Goal: Task Accomplishment & Management: Manage account settings

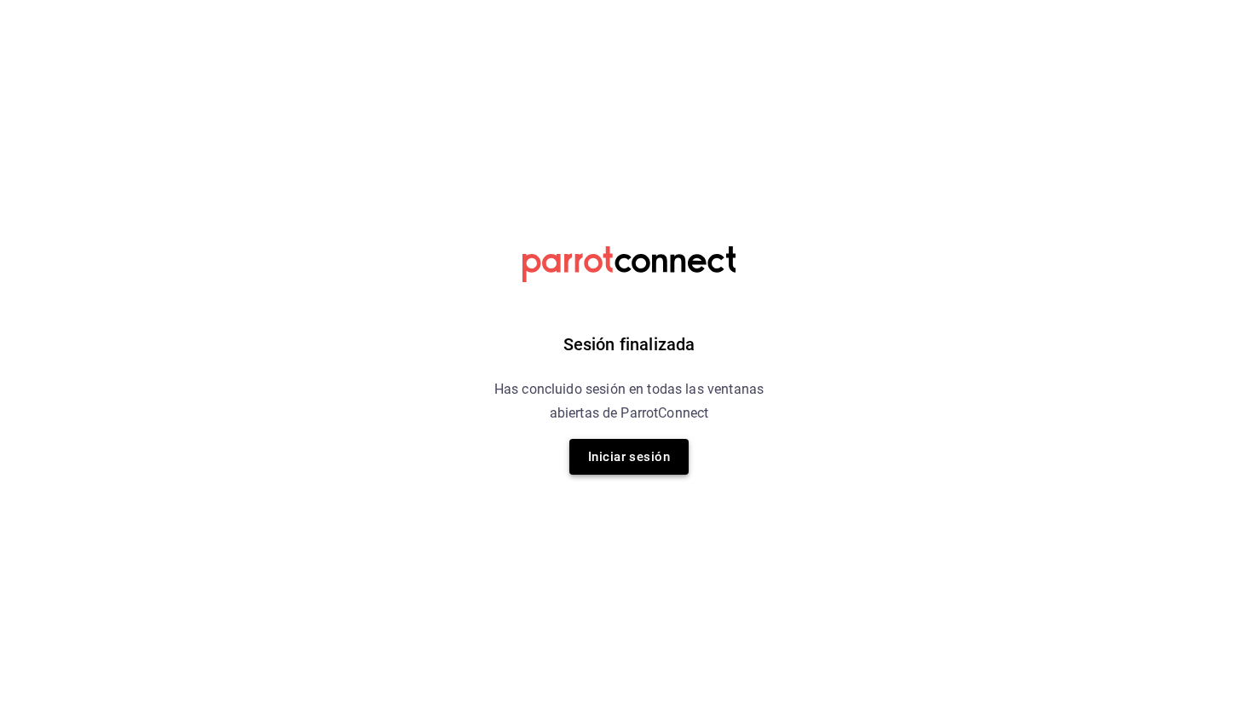
click at [632, 469] on button "Iniciar sesión" at bounding box center [628, 457] width 119 height 36
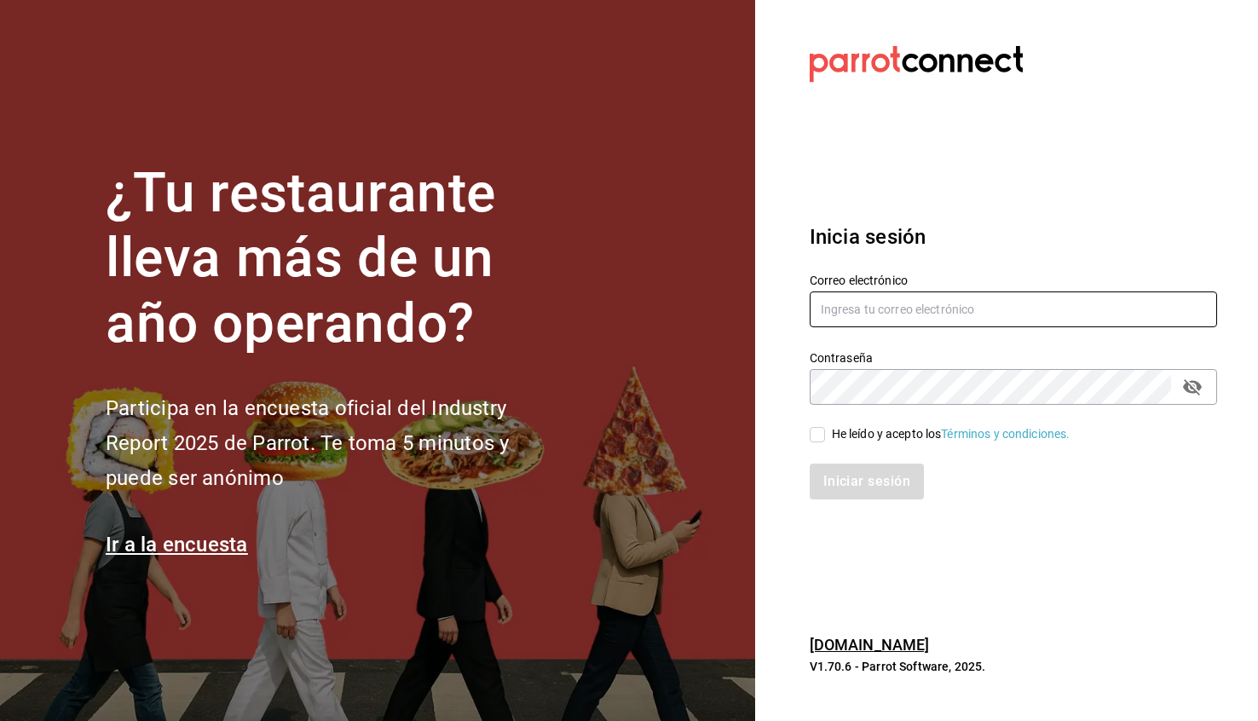
type input "[EMAIL_ADDRESS][DOMAIN_NAME]"
click at [915, 422] on div "He leído y acepto los Términos y condiciones." at bounding box center [1003, 424] width 428 height 39
click at [909, 436] on div "He leído y acepto los Términos y condiciones." at bounding box center [951, 434] width 239 height 18
click at [825, 436] on input "He leído y acepto los Términos y condiciones." at bounding box center [817, 434] width 15 height 15
checkbox input "true"
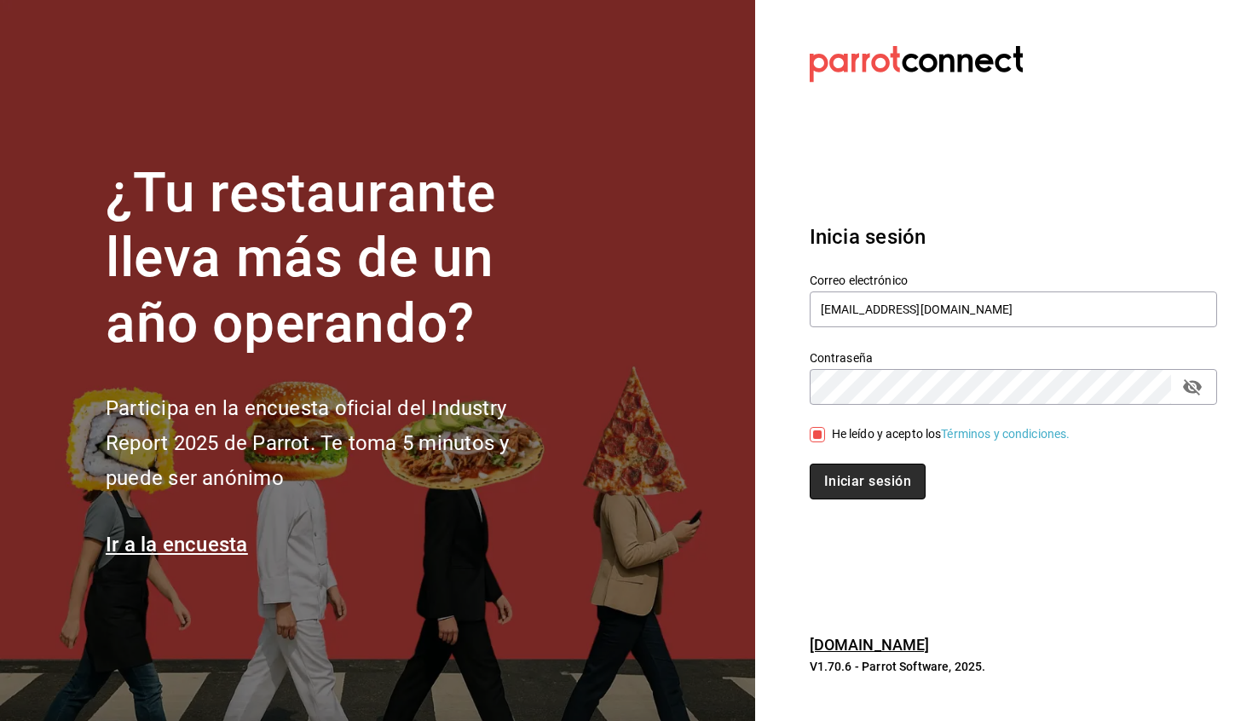
click at [868, 485] on button "Iniciar sesión" at bounding box center [868, 482] width 116 height 36
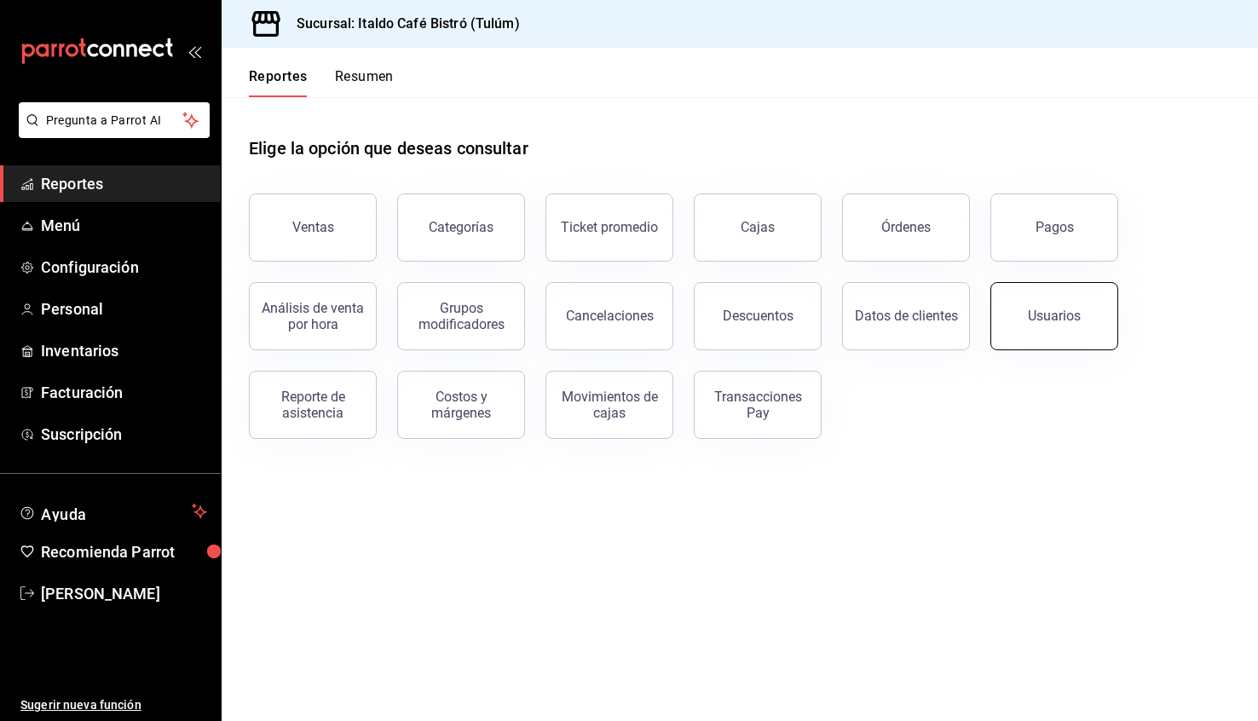
click at [1064, 324] on button "Usuarios" at bounding box center [1054, 316] width 128 height 68
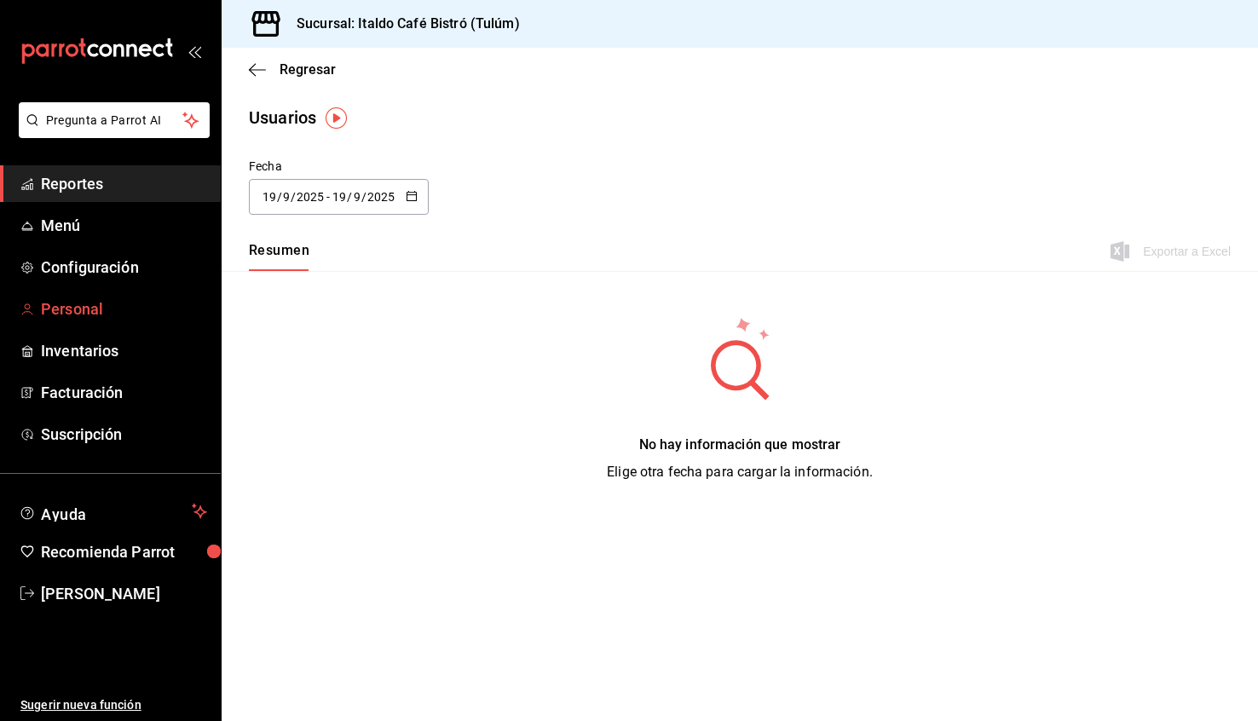
click at [87, 312] on span "Personal" at bounding box center [124, 308] width 166 height 23
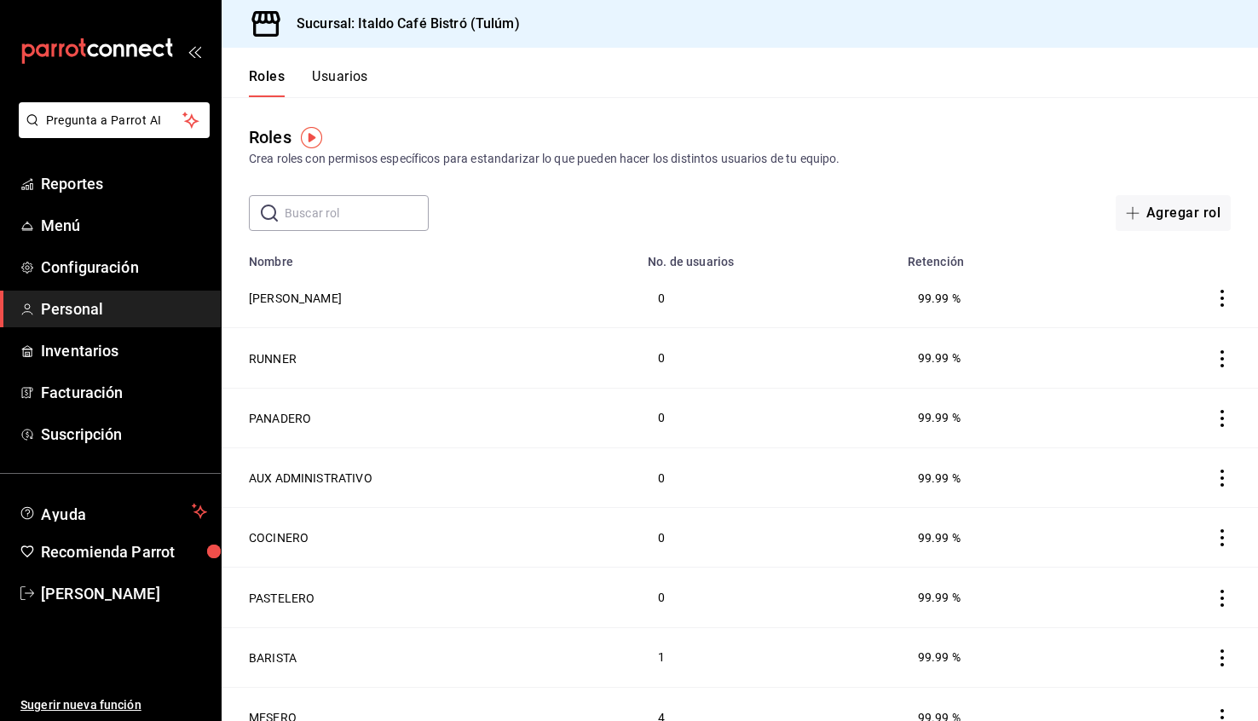
click at [336, 72] on button "Usuarios" at bounding box center [340, 82] width 56 height 29
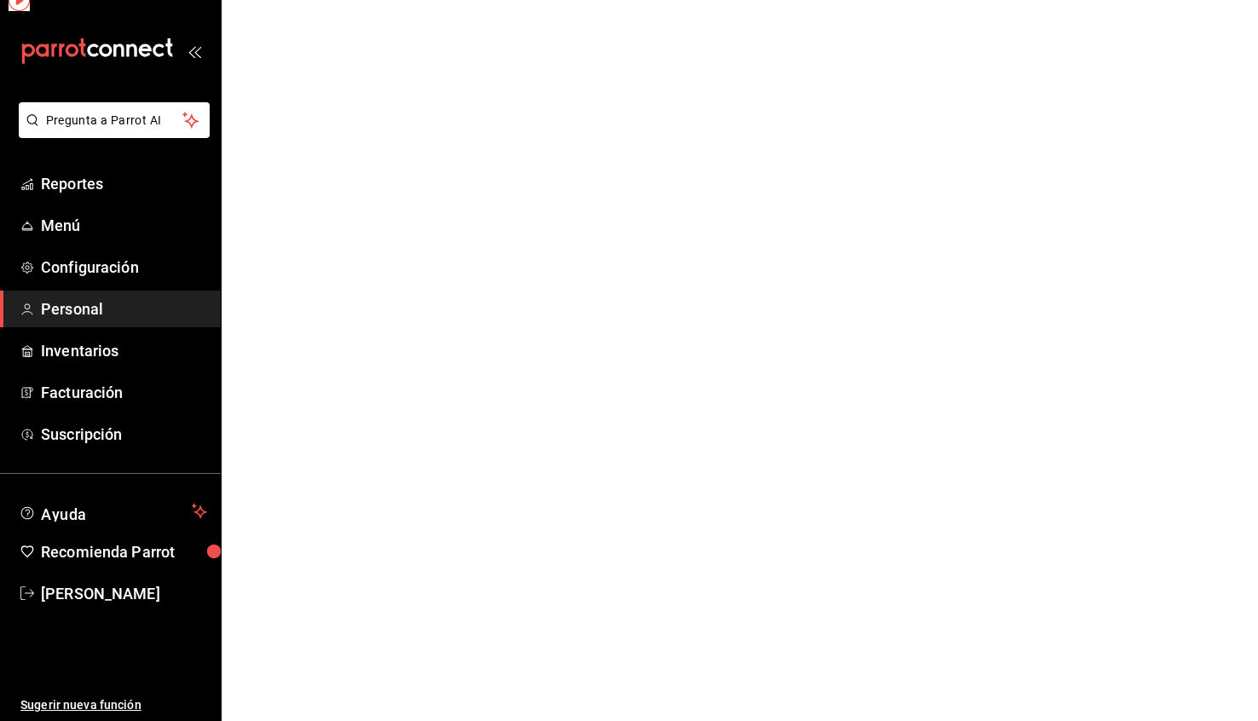
click at [336, 0] on html "Pregunta a Parrot AI Reportes Menú Configuración Personal Inventarios Facturaci…" at bounding box center [629, 0] width 1258 height 0
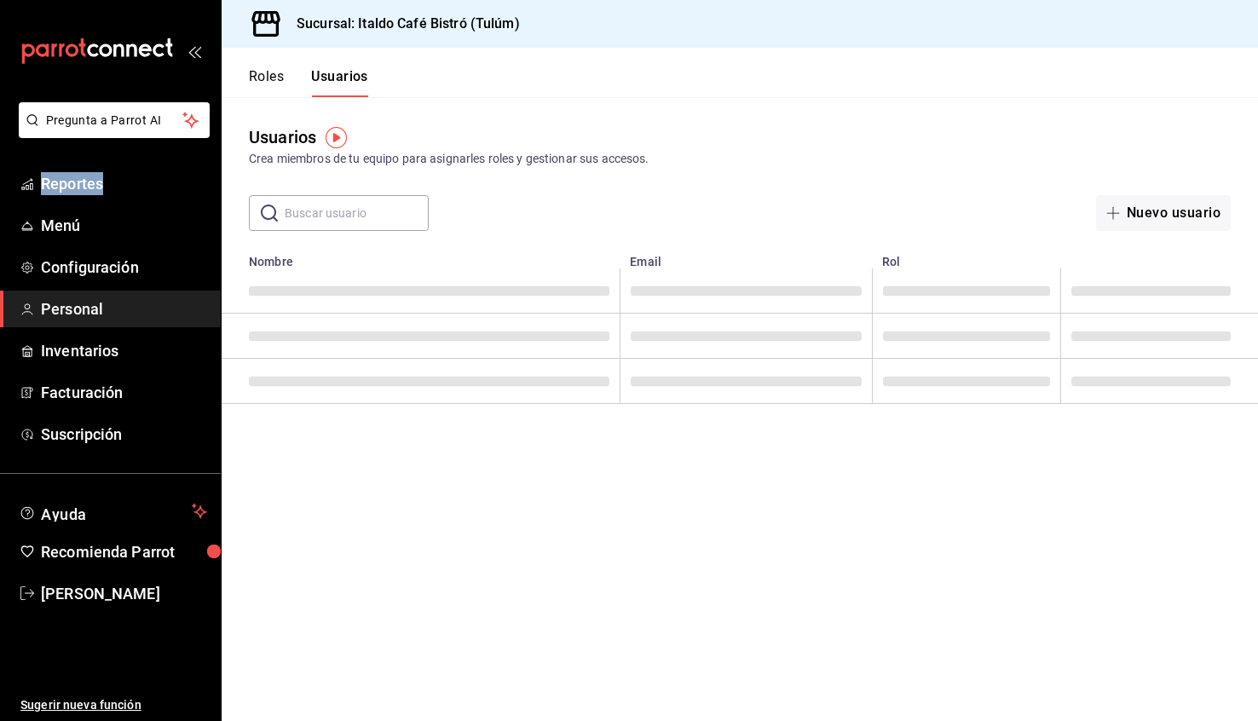
click at [396, 309] on td "employeesTable" at bounding box center [421, 290] width 398 height 45
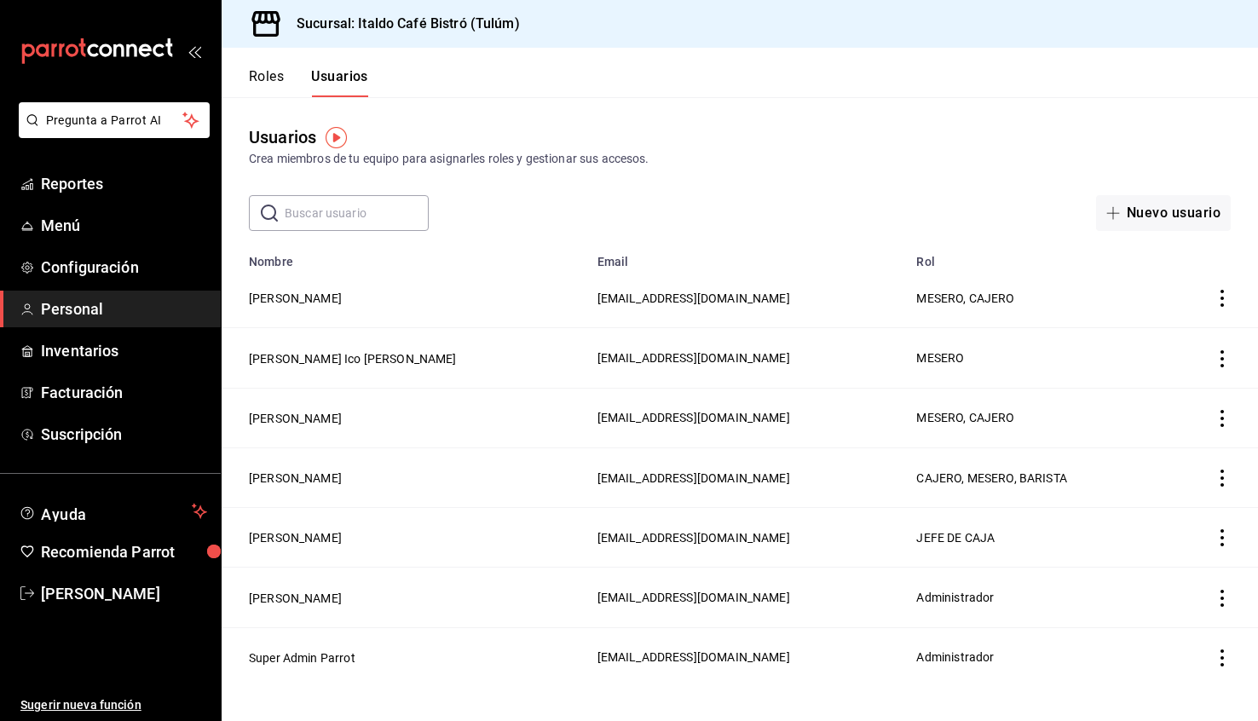
click at [1218, 600] on icon "actions" at bounding box center [1222, 598] width 17 height 17
click at [276, 590] on div at bounding box center [629, 360] width 1258 height 721
click at [276, 597] on button "[PERSON_NAME]" at bounding box center [295, 598] width 93 height 17
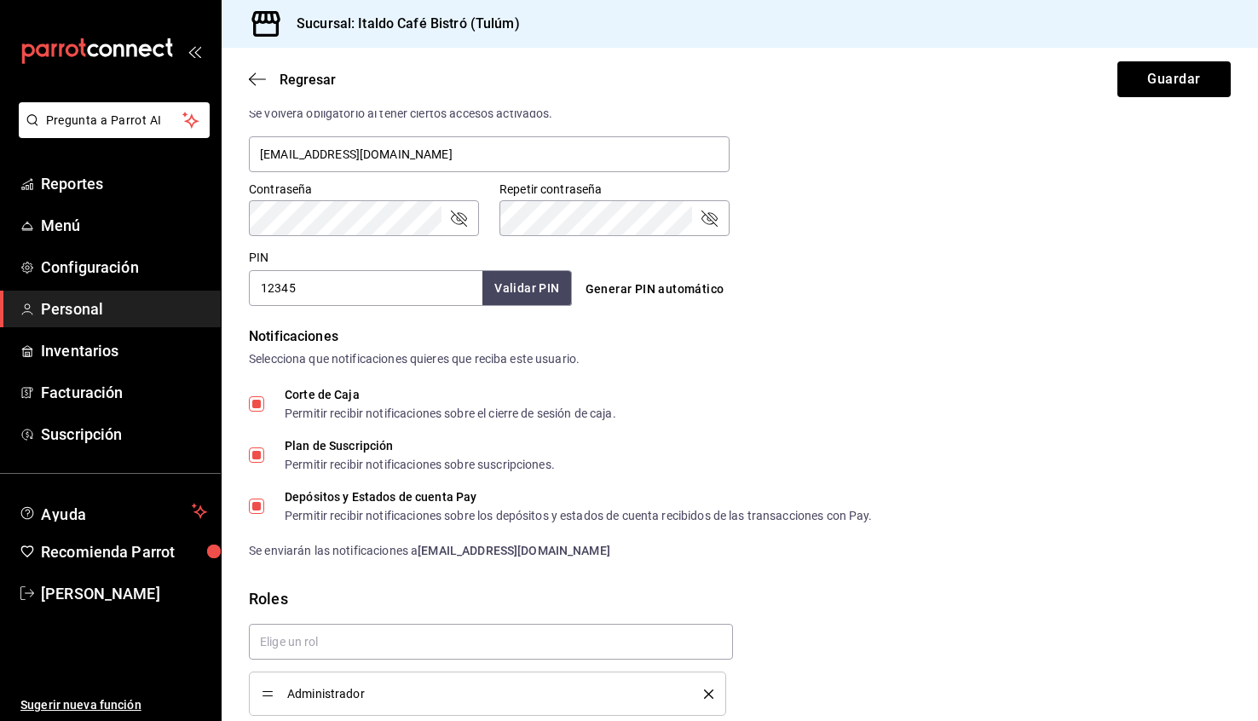
scroll to position [662, 0]
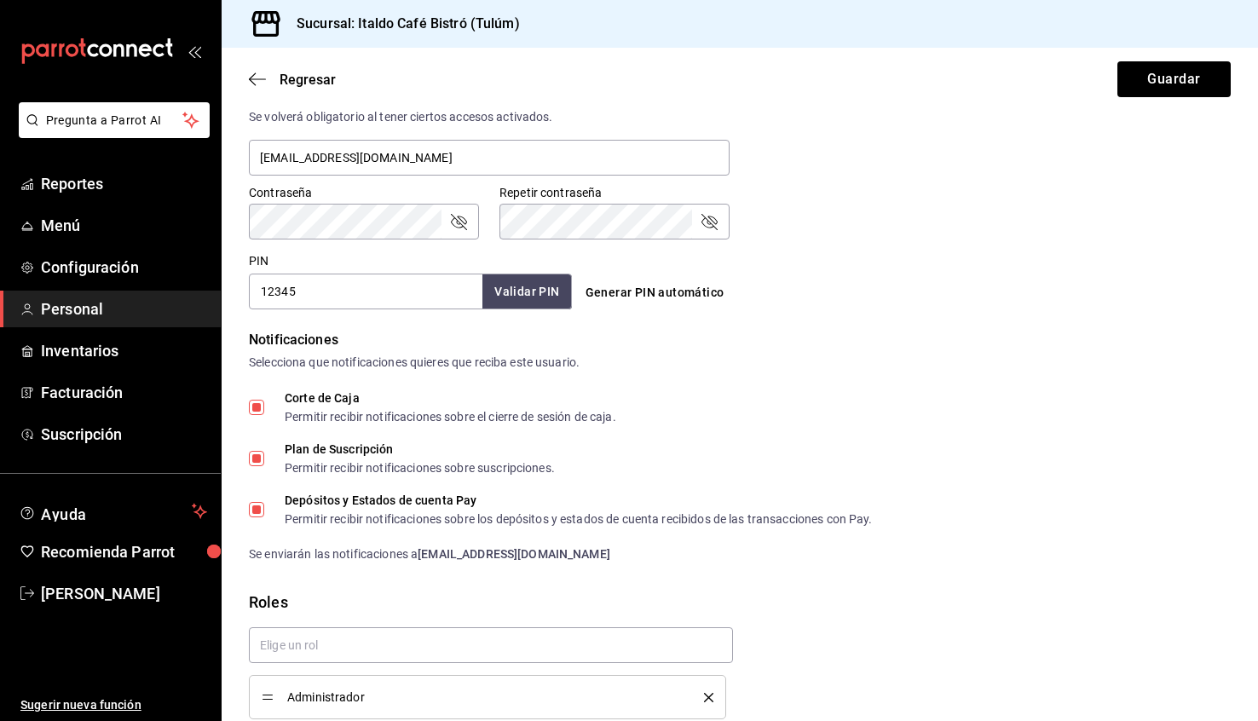
click at [653, 292] on button "Generar PIN automático" at bounding box center [655, 293] width 153 height 32
type input "2744"
click at [1166, 72] on button "Guardar" at bounding box center [1173, 79] width 113 height 36
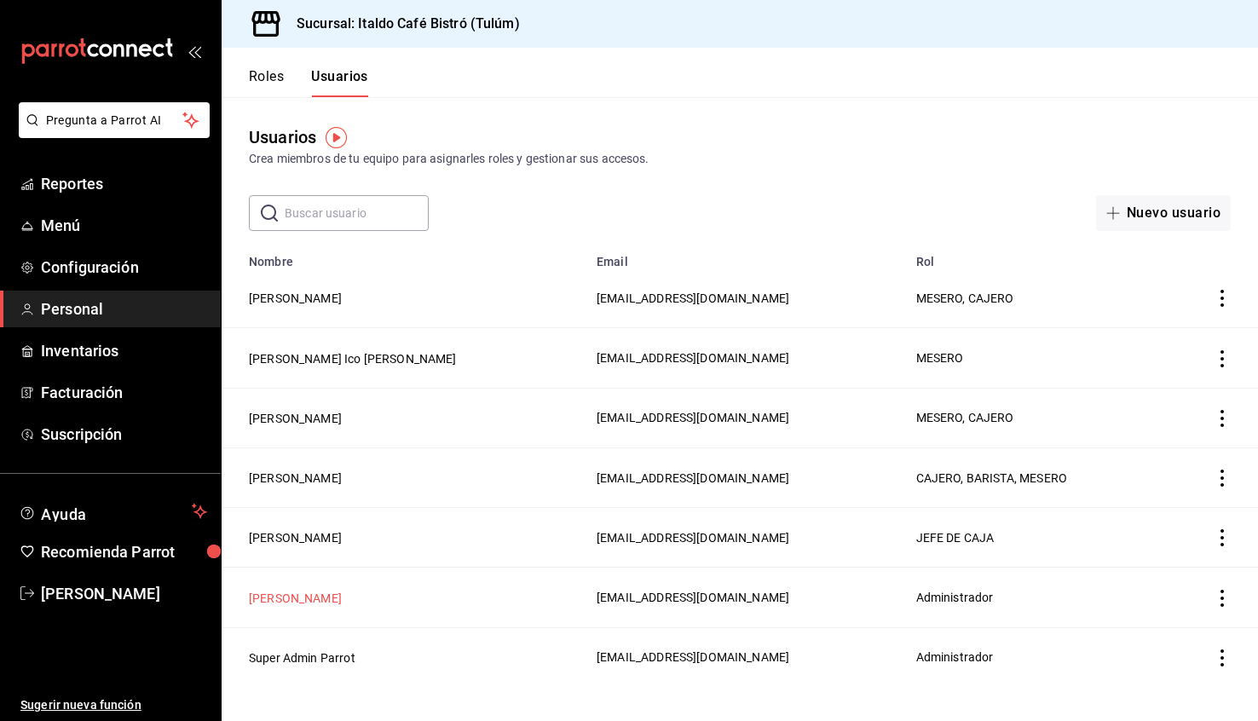
click at [290, 596] on button "[PERSON_NAME]" at bounding box center [295, 598] width 93 height 17
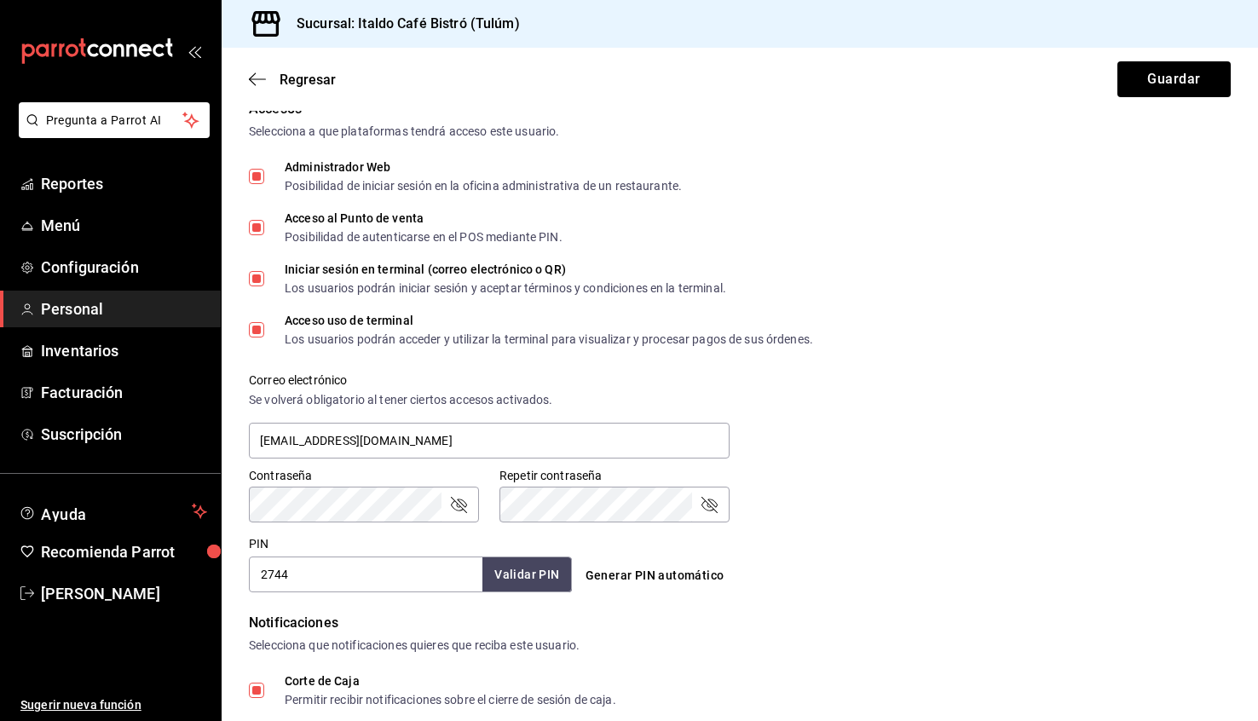
scroll to position [566, 0]
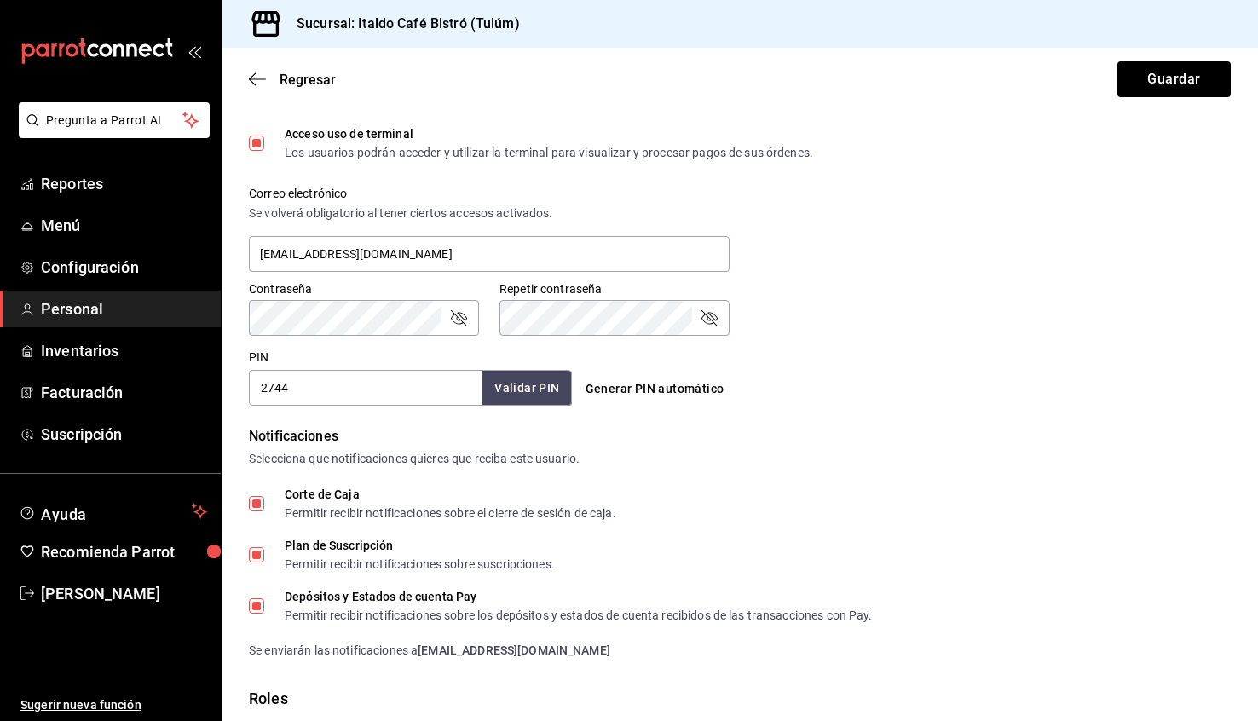
click at [511, 566] on div "Permitir recibir notificaciones sobre suscripciones." at bounding box center [420, 564] width 270 height 12
click at [264, 563] on input "Plan de Suscripción Permitir recibir notificaciones sobre suscripciones." at bounding box center [256, 554] width 15 height 15
checkbox input "false"
click at [261, 72] on icon "button" at bounding box center [257, 79] width 17 height 15
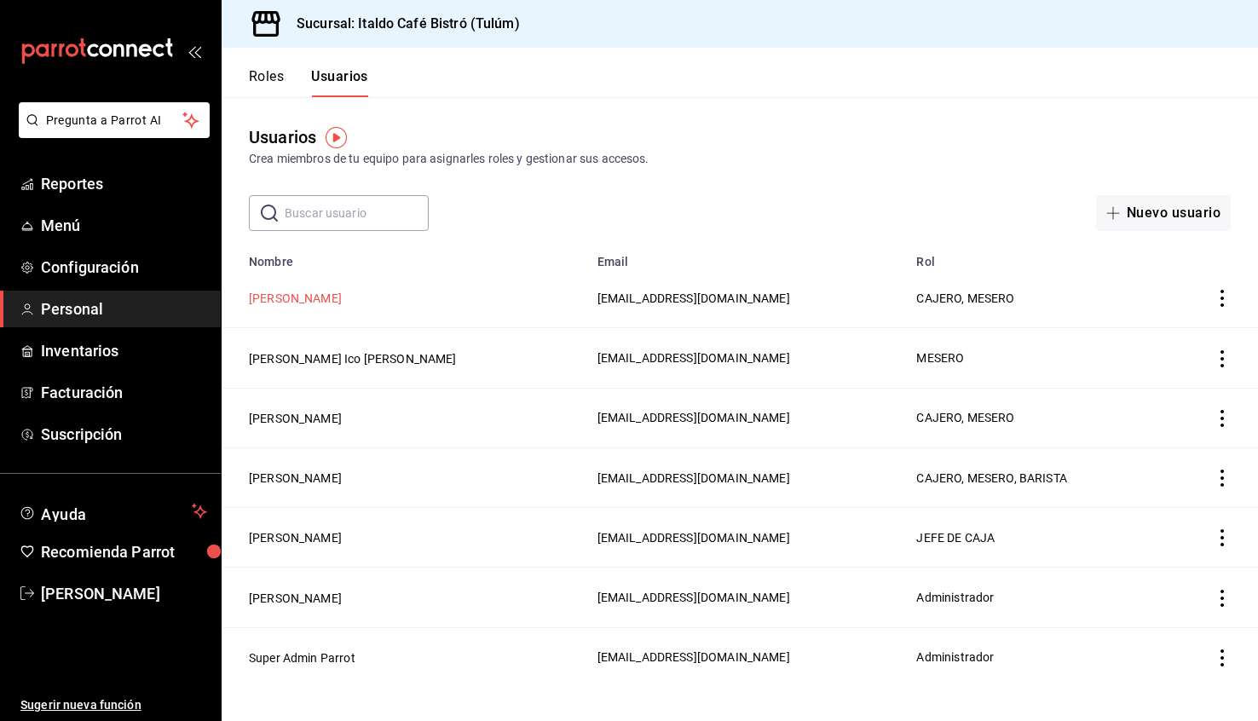
click at [271, 292] on button "[PERSON_NAME]" at bounding box center [295, 298] width 93 height 17
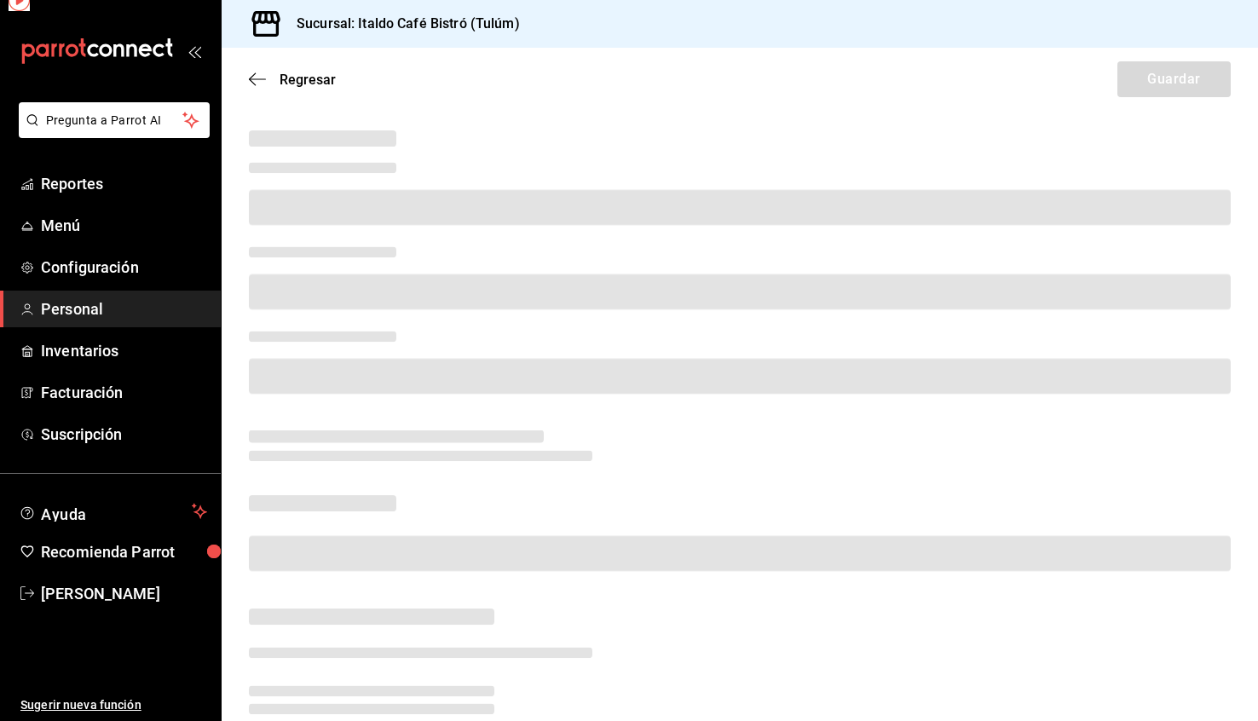
click at [271, 292] on span at bounding box center [740, 292] width 982 height 36
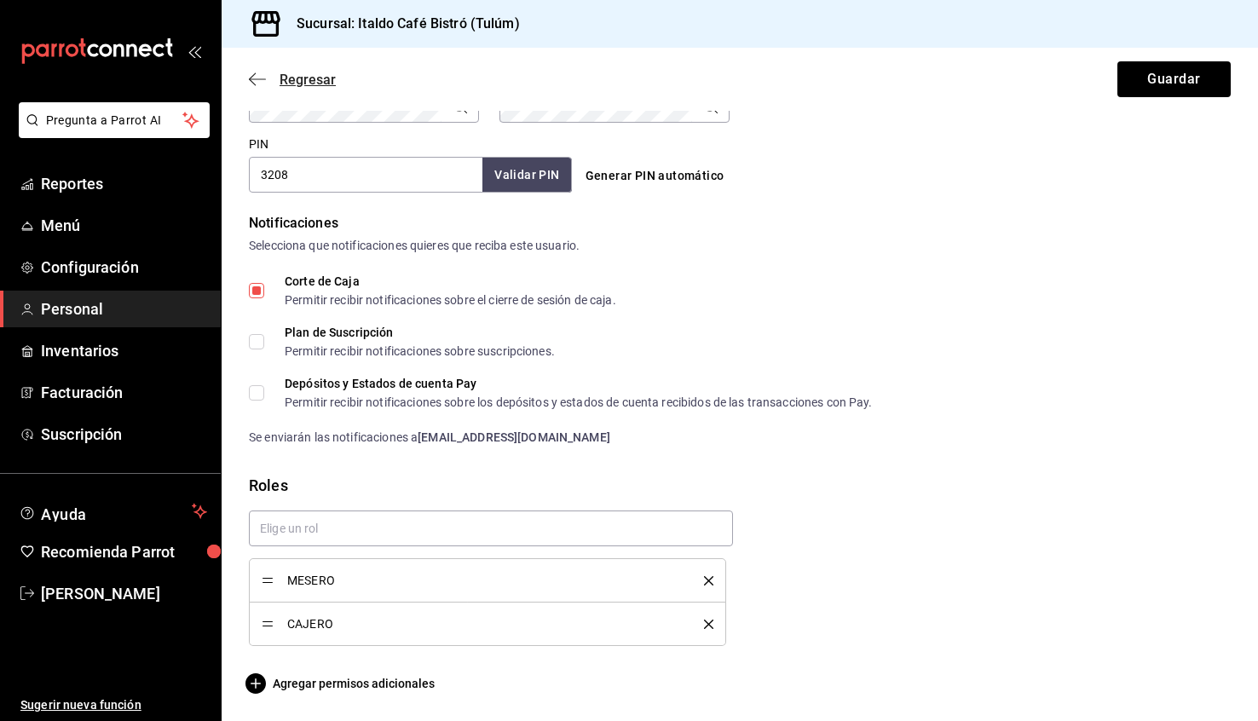
click at [258, 72] on icon "button" at bounding box center [257, 79] width 17 height 15
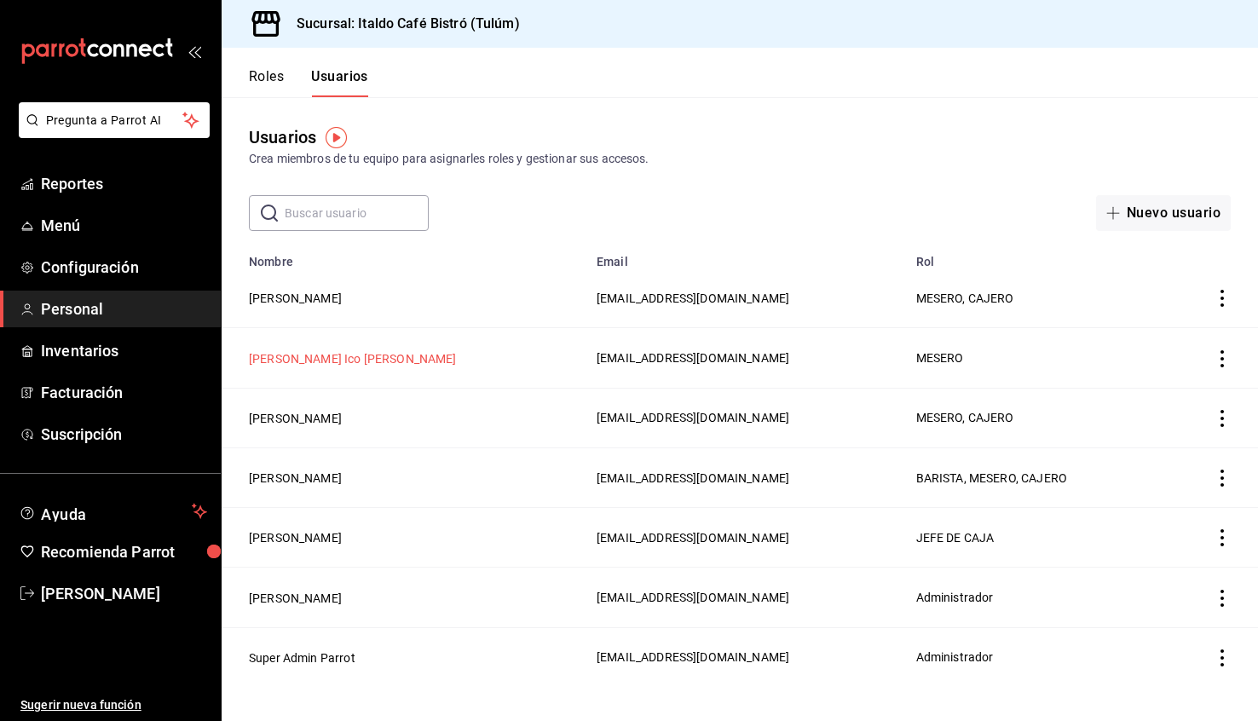
click at [316, 355] on button "[PERSON_NAME] Ico [PERSON_NAME]" at bounding box center [353, 358] width 208 height 17
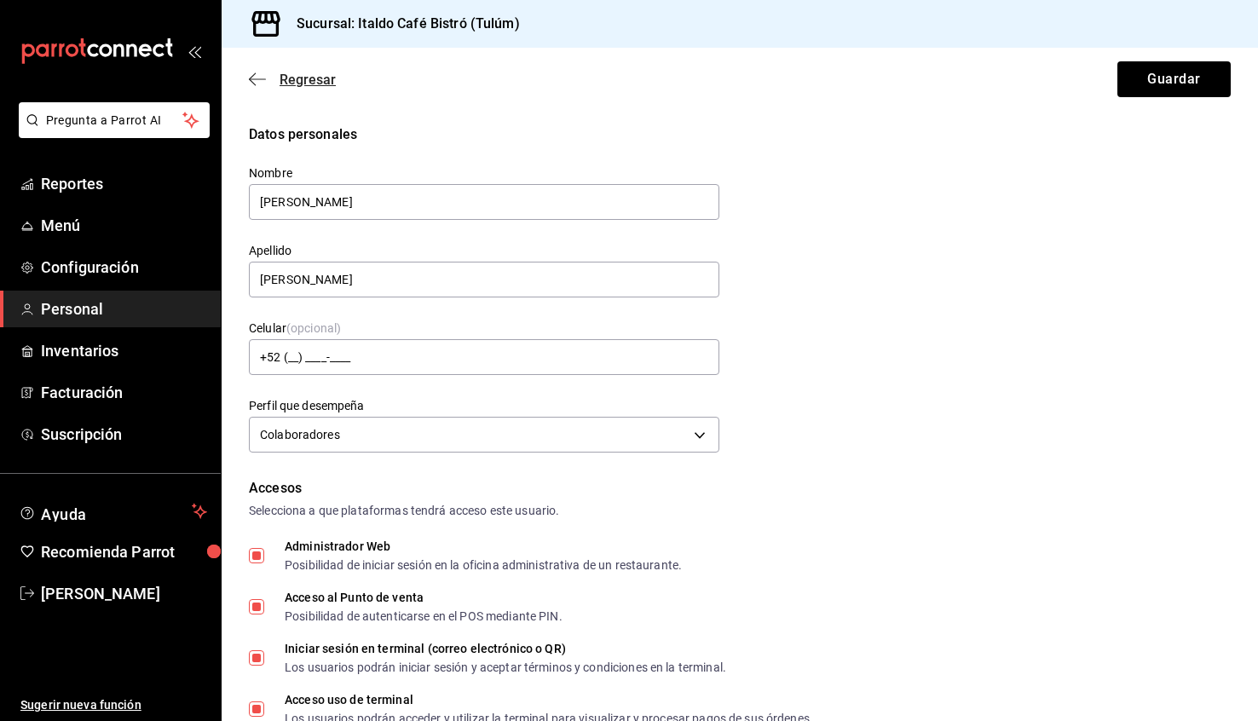
click at [259, 72] on span "Regresar" at bounding box center [292, 80] width 87 height 16
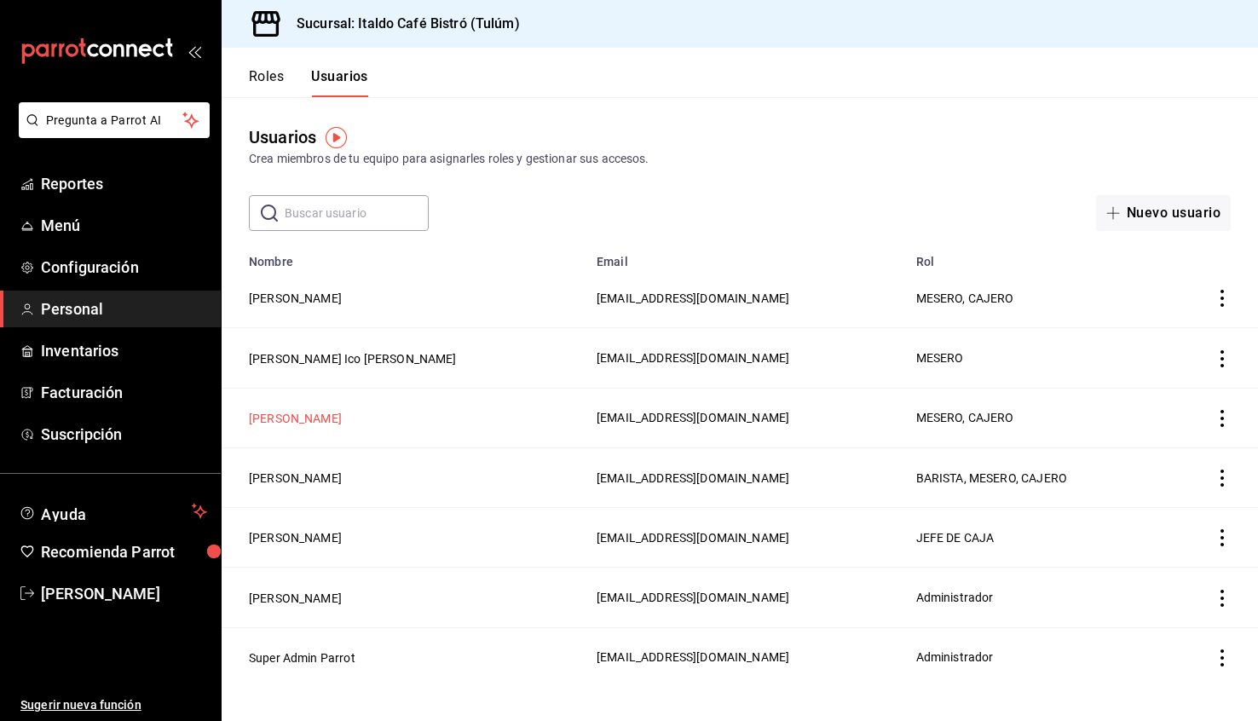
click at [324, 424] on button "[PERSON_NAME]" at bounding box center [295, 418] width 93 height 17
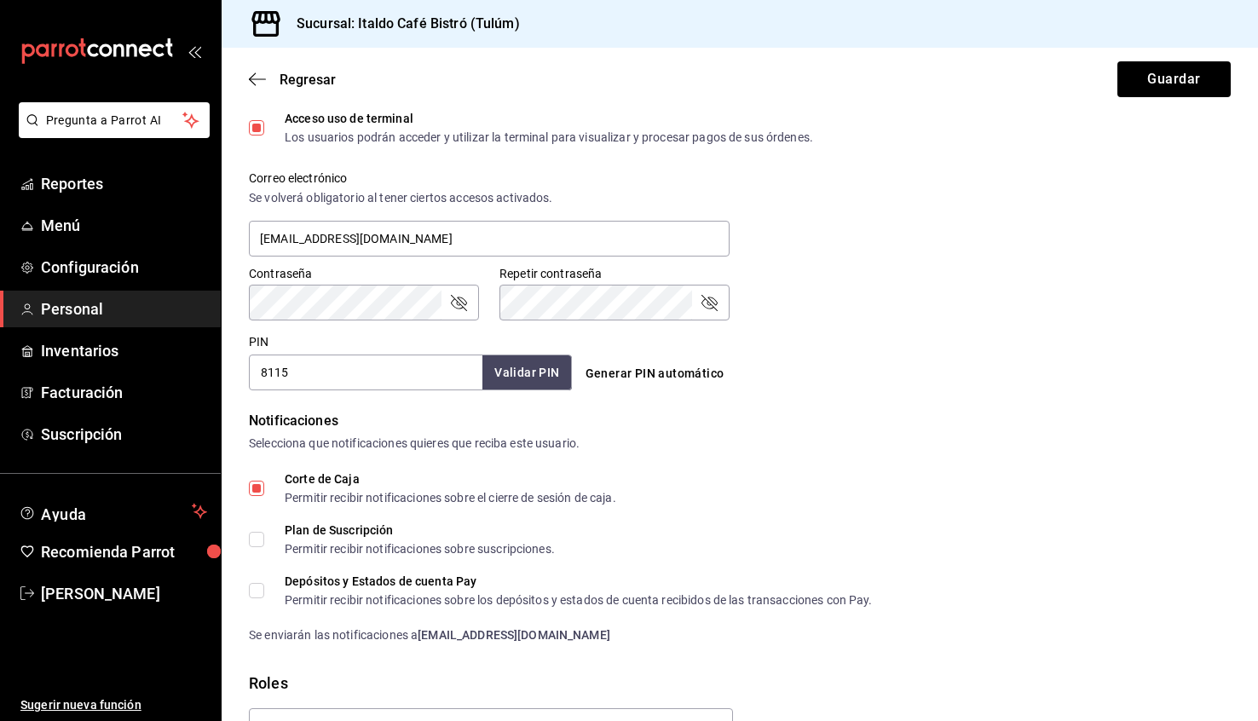
scroll to position [769, 0]
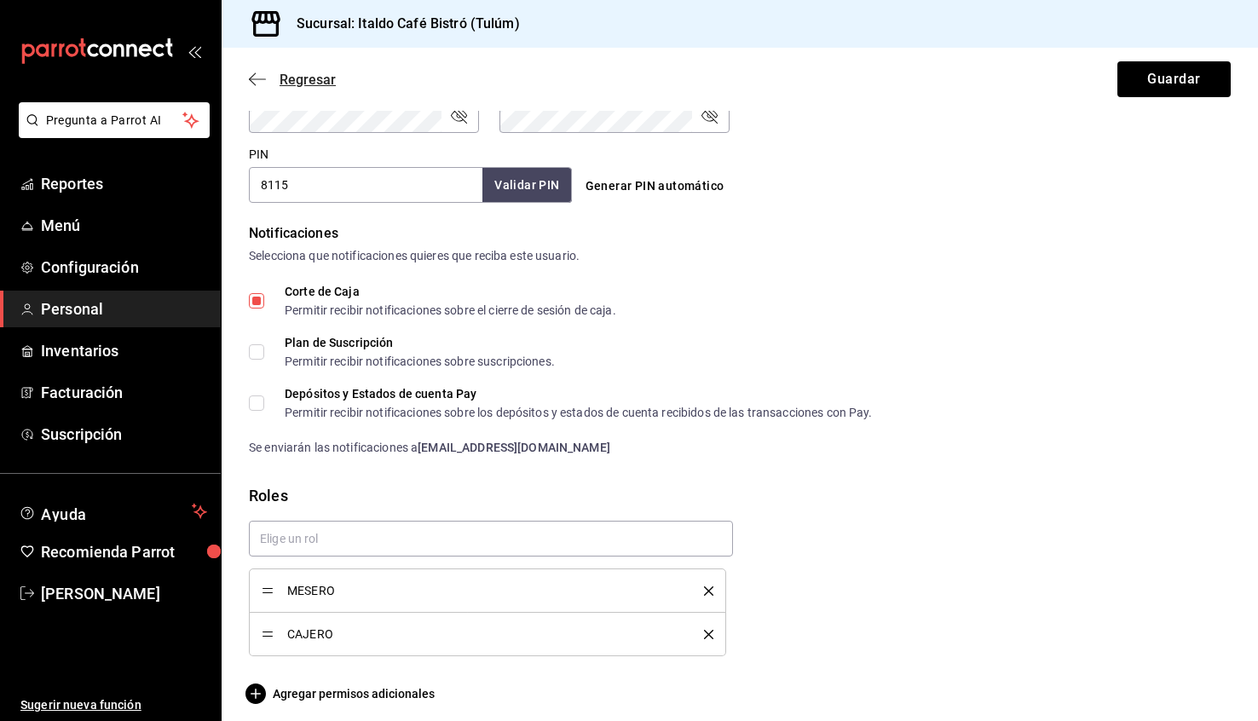
click at [255, 73] on icon "button" at bounding box center [252, 79] width 7 height 13
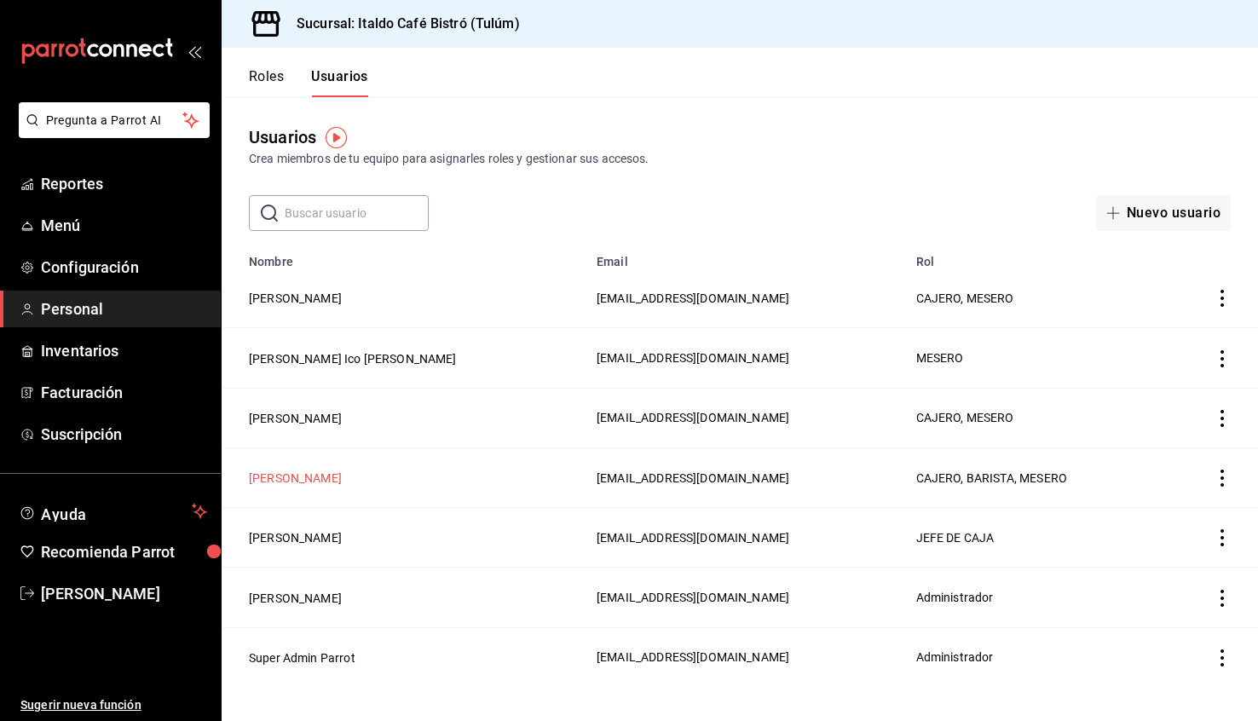
click at [309, 480] on button "[PERSON_NAME]" at bounding box center [295, 478] width 93 height 17
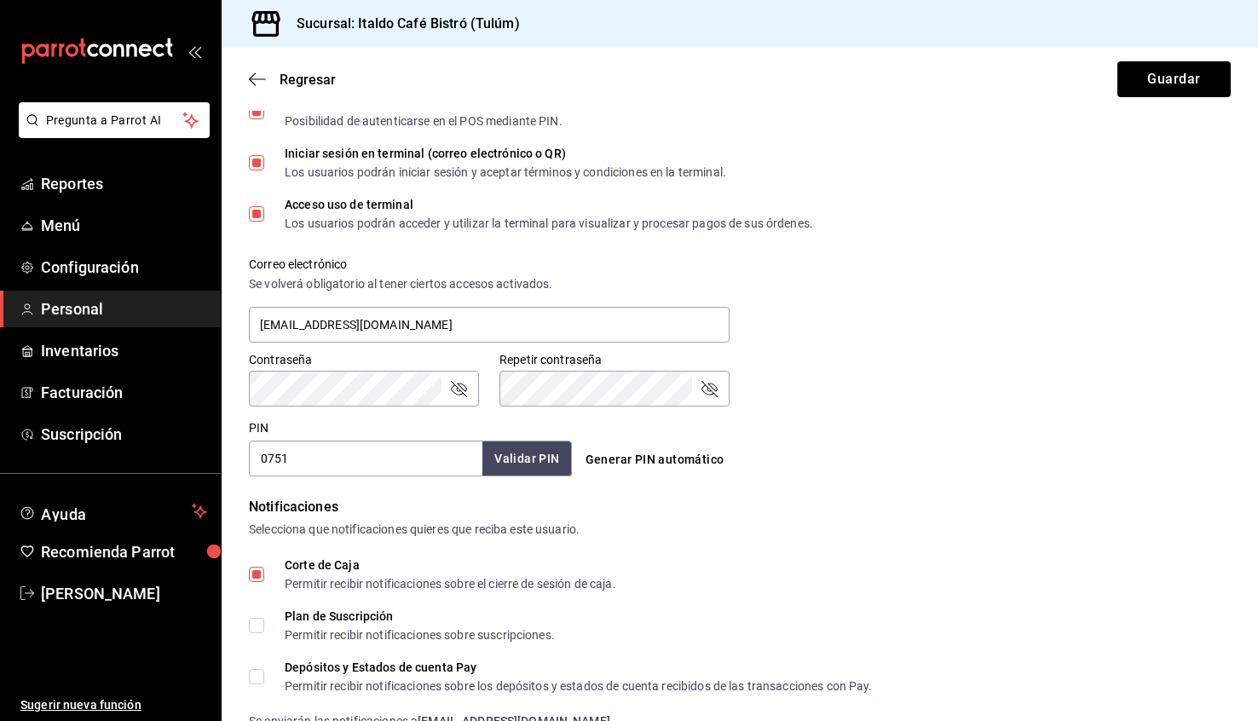
scroll to position [519, 0]
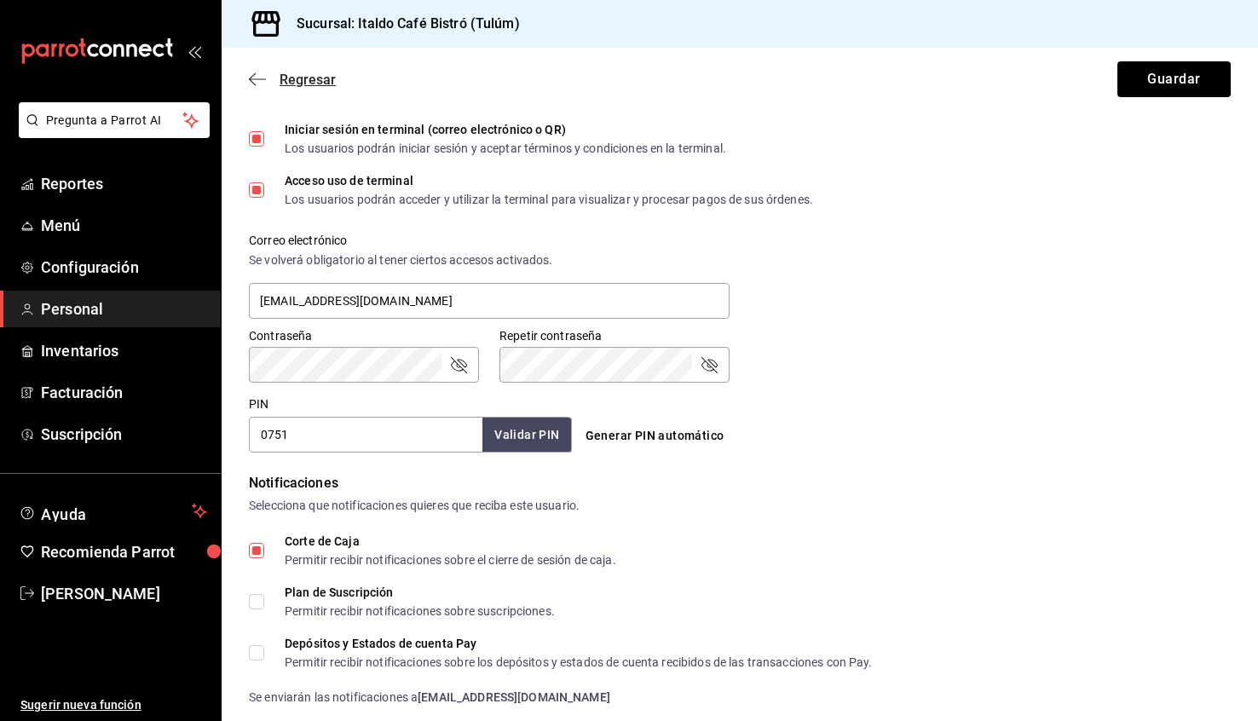
click at [259, 73] on icon "button" at bounding box center [257, 79] width 17 height 15
